Goal: Entertainment & Leisure: Browse casually

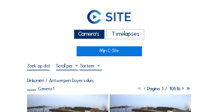
click at [92, 36] on div "Camera's" at bounding box center [88, 34] width 31 height 10
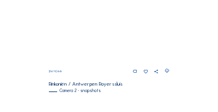
scroll to position [203, 0]
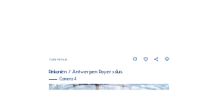
scroll to position [414, 0]
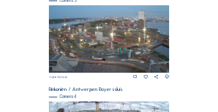
click at [85, 33] on img at bounding box center [109, 39] width 121 height 68
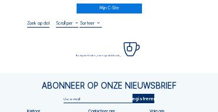
scroll to position [47, 0]
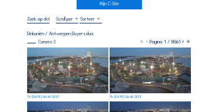
click at [75, 73] on img at bounding box center [67, 71] width 81 height 46
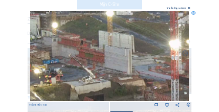
drag, startPoint x: 93, startPoint y: 54, endPoint x: 80, endPoint y: 51, distance: 13.8
click at [66, 49] on img at bounding box center [110, 56] width 160 height 90
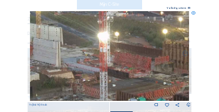
drag, startPoint x: 118, startPoint y: 54, endPoint x: 56, endPoint y: 48, distance: 61.5
click at [56, 48] on img at bounding box center [110, 56] width 160 height 90
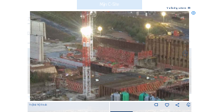
click at [74, 42] on img at bounding box center [110, 56] width 160 height 90
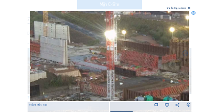
drag, startPoint x: 71, startPoint y: 43, endPoint x: 93, endPoint y: 45, distance: 22.5
click at [96, 46] on img at bounding box center [110, 56] width 160 height 90
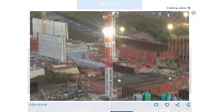
drag, startPoint x: 92, startPoint y: 46, endPoint x: 74, endPoint y: 34, distance: 21.2
click at [74, 34] on img at bounding box center [110, 56] width 160 height 90
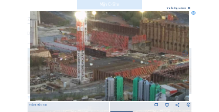
click at [101, 48] on img at bounding box center [110, 56] width 160 height 90
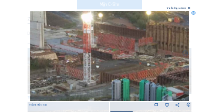
drag, startPoint x: 105, startPoint y: 51, endPoint x: 113, endPoint y: 52, distance: 8.3
click at [113, 52] on img at bounding box center [110, 56] width 160 height 90
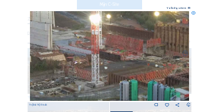
click at [193, 13] on icon at bounding box center [194, 13] width 4 height 4
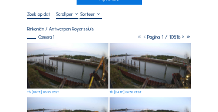
scroll to position [35, 0]
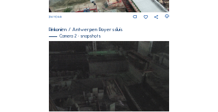
scroll to position [188, 0]
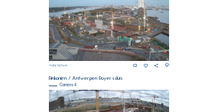
click at [63, 28] on img at bounding box center [109, 28] width 121 height 68
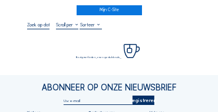
scroll to position [47, 0]
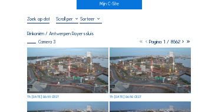
click at [58, 54] on img at bounding box center [67, 71] width 81 height 46
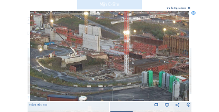
drag, startPoint x: 110, startPoint y: 51, endPoint x: 125, endPoint y: 52, distance: 15.3
click at [125, 52] on img at bounding box center [110, 56] width 160 height 90
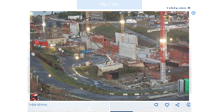
drag, startPoint x: 87, startPoint y: 53, endPoint x: 125, endPoint y: 62, distance: 38.5
click at [125, 62] on img at bounding box center [110, 56] width 160 height 90
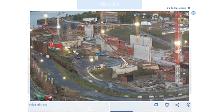
drag, startPoint x: 116, startPoint y: 58, endPoint x: 130, endPoint y: 60, distance: 14.3
click at [130, 60] on img at bounding box center [110, 56] width 160 height 90
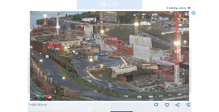
click at [194, 13] on icon at bounding box center [194, 13] width 4 height 4
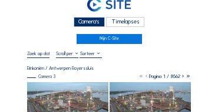
scroll to position [12, 0]
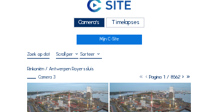
click at [88, 21] on div "Camera's" at bounding box center [88, 23] width 31 height 10
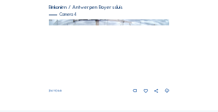
scroll to position [497, 0]
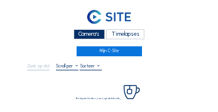
click at [88, 34] on div "Camera's" at bounding box center [88, 34] width 31 height 10
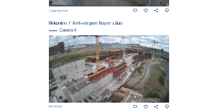
scroll to position [485, 0]
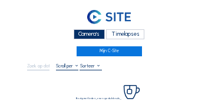
click at [92, 35] on div "Camera's" at bounding box center [88, 34] width 31 height 10
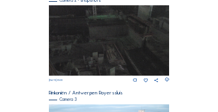
scroll to position [386, 0]
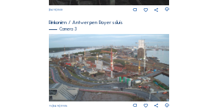
click at [125, 54] on img at bounding box center [109, 68] width 121 height 68
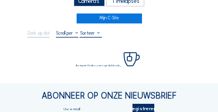
scroll to position [35, 0]
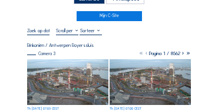
click at [71, 68] on img at bounding box center [67, 82] width 81 height 46
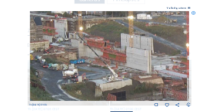
drag, startPoint x: 75, startPoint y: 54, endPoint x: 105, endPoint y: 58, distance: 30.2
click at [105, 58] on img at bounding box center [110, 56] width 160 height 90
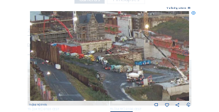
drag, startPoint x: 79, startPoint y: 59, endPoint x: 141, endPoint y: 60, distance: 61.7
click at [141, 60] on img at bounding box center [110, 56] width 160 height 90
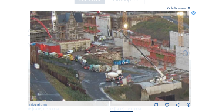
drag, startPoint x: 131, startPoint y: 56, endPoint x: 108, endPoint y: 59, distance: 22.5
click at [102, 54] on img at bounding box center [110, 56] width 160 height 90
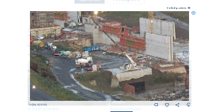
drag, startPoint x: 123, startPoint y: 66, endPoint x: 105, endPoint y: 57, distance: 19.7
click at [105, 57] on img at bounding box center [110, 56] width 160 height 90
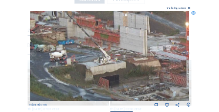
drag, startPoint x: 128, startPoint y: 62, endPoint x: 113, endPoint y: 63, distance: 14.7
click at [109, 63] on img at bounding box center [110, 56] width 160 height 90
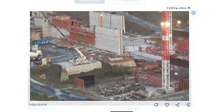
drag, startPoint x: 135, startPoint y: 63, endPoint x: 116, endPoint y: 63, distance: 18.2
click at [116, 63] on img at bounding box center [110, 56] width 160 height 90
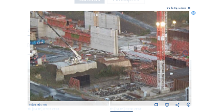
click at [191, 14] on div "Scroll om door de tijd te reizen | Druk op de 'Alt'-knop + scroll om te Zoomen …" at bounding box center [109, 56] width 219 height 112
click at [192, 14] on icon at bounding box center [194, 13] width 4 height 4
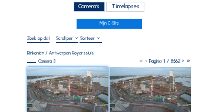
scroll to position [24, 0]
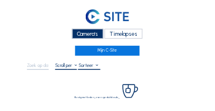
click at [82, 34] on div "Camera's" at bounding box center [87, 34] width 31 height 10
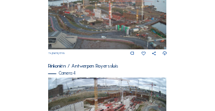
scroll to position [402, 0]
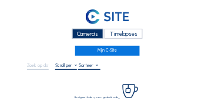
drag, startPoint x: 88, startPoint y: 37, endPoint x: 72, endPoint y: 40, distance: 15.6
click at [88, 37] on div "Camera's" at bounding box center [87, 34] width 31 height 10
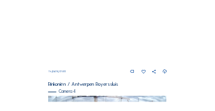
scroll to position [413, 0]
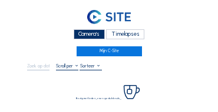
drag, startPoint x: 79, startPoint y: 32, endPoint x: 71, endPoint y: 32, distance: 8.2
click at [79, 32] on div "Camera's" at bounding box center [88, 34] width 31 height 10
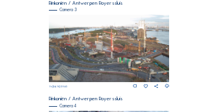
scroll to position [404, 0]
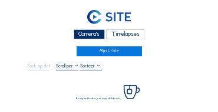
drag, startPoint x: 83, startPoint y: 34, endPoint x: 61, endPoint y: 33, distance: 22.4
click at [83, 34] on div "Camera's" at bounding box center [88, 34] width 31 height 10
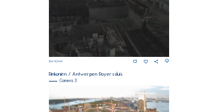
scroll to position [403, 0]
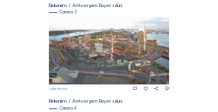
click at [85, 53] on img at bounding box center [109, 51] width 121 height 68
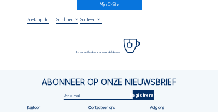
scroll to position [47, 0]
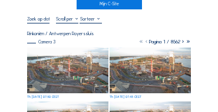
click at [56, 60] on img at bounding box center [67, 71] width 81 height 46
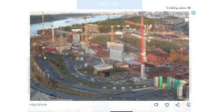
click at [194, 11] on icon at bounding box center [194, 13] width 4 height 4
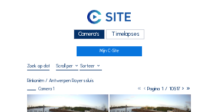
click at [85, 32] on div "Camera's" at bounding box center [88, 34] width 31 height 10
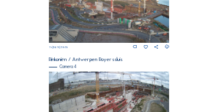
scroll to position [438, 0]
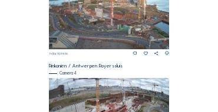
click at [94, 18] on img at bounding box center [109, 16] width 121 height 68
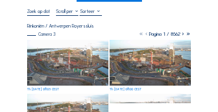
scroll to position [71, 0]
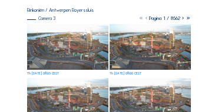
click at [51, 34] on img at bounding box center [67, 47] width 81 height 46
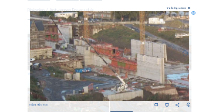
click at [83, 56] on img at bounding box center [110, 56] width 160 height 90
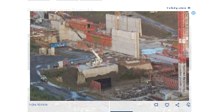
drag, startPoint x: 119, startPoint y: 73, endPoint x: 92, endPoint y: 48, distance: 36.6
click at [91, 48] on img at bounding box center [110, 56] width 160 height 90
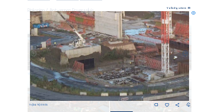
drag, startPoint x: 129, startPoint y: 75, endPoint x: 112, endPoint y: 56, distance: 26.2
click at [112, 56] on img at bounding box center [110, 56] width 160 height 90
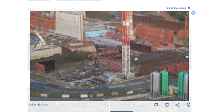
drag, startPoint x: 140, startPoint y: 70, endPoint x: 123, endPoint y: 70, distance: 17.0
click at [123, 70] on img at bounding box center [110, 56] width 160 height 90
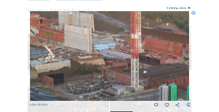
drag, startPoint x: 91, startPoint y: 55, endPoint x: 101, endPoint y: 68, distance: 16.7
click at [101, 68] on img at bounding box center [110, 56] width 160 height 90
drag, startPoint x: 102, startPoint y: 71, endPoint x: 53, endPoint y: 59, distance: 49.6
click at [53, 59] on img at bounding box center [110, 56] width 160 height 90
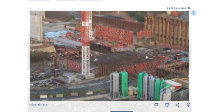
drag, startPoint x: 104, startPoint y: 76, endPoint x: 85, endPoint y: 68, distance: 21.1
click at [85, 68] on img at bounding box center [110, 56] width 160 height 90
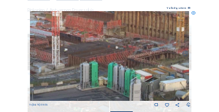
drag, startPoint x: 80, startPoint y: 63, endPoint x: 129, endPoint y: 71, distance: 50.0
click at [82, 63] on img at bounding box center [110, 56] width 160 height 90
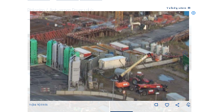
drag, startPoint x: 141, startPoint y: 72, endPoint x: 79, endPoint y: 46, distance: 67.2
click at [76, 48] on img at bounding box center [110, 56] width 160 height 90
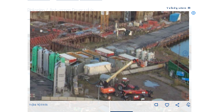
drag, startPoint x: 129, startPoint y: 38, endPoint x: 85, endPoint y: 60, distance: 48.9
click at [85, 60] on img at bounding box center [110, 56] width 160 height 90
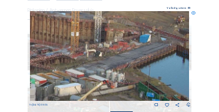
drag, startPoint x: 110, startPoint y: 56, endPoint x: 111, endPoint y: 63, distance: 7.7
click at [111, 63] on img at bounding box center [110, 56] width 160 height 90
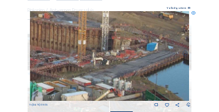
drag, startPoint x: 113, startPoint y: 63, endPoint x: 122, endPoint y: 63, distance: 8.3
click at [122, 63] on img at bounding box center [110, 56] width 160 height 90
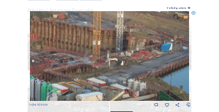
drag, startPoint x: 91, startPoint y: 69, endPoint x: 136, endPoint y: 71, distance: 45.3
click at [136, 71] on img at bounding box center [110, 56] width 160 height 90
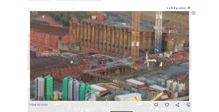
click at [193, 14] on icon at bounding box center [194, 13] width 4 height 4
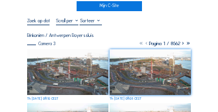
scroll to position [24, 0]
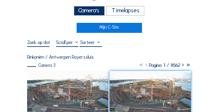
click at [83, 14] on div "Camera's" at bounding box center [88, 11] width 31 height 10
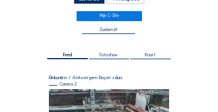
scroll to position [94, 0]
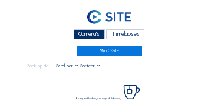
click at [98, 35] on div "Camera's" at bounding box center [88, 34] width 31 height 10
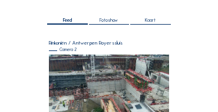
scroll to position [94, 0]
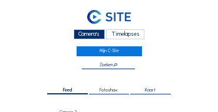
drag, startPoint x: 75, startPoint y: 35, endPoint x: 51, endPoint y: 35, distance: 24.7
click at [73, 35] on div "Camera's" at bounding box center [88, 34] width 31 height 10
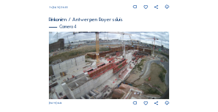
scroll to position [473, 0]
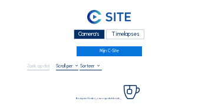
click at [99, 38] on div "Camera's" at bounding box center [88, 34] width 31 height 10
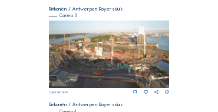
scroll to position [400, 0]
